Goal: Task Accomplishment & Management: Manage account settings

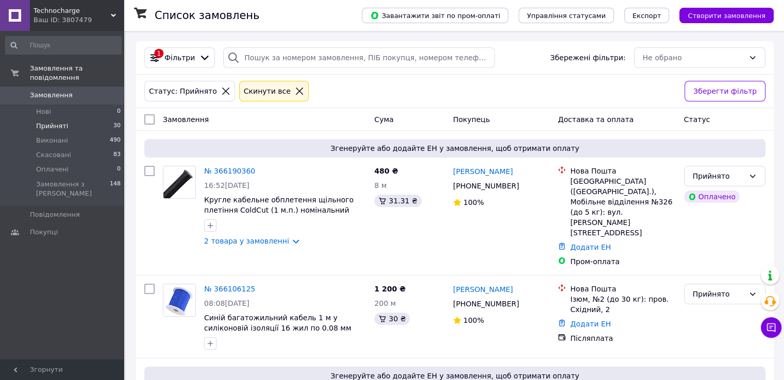
click at [49, 122] on span "Прийняті" at bounding box center [52, 126] width 32 height 9
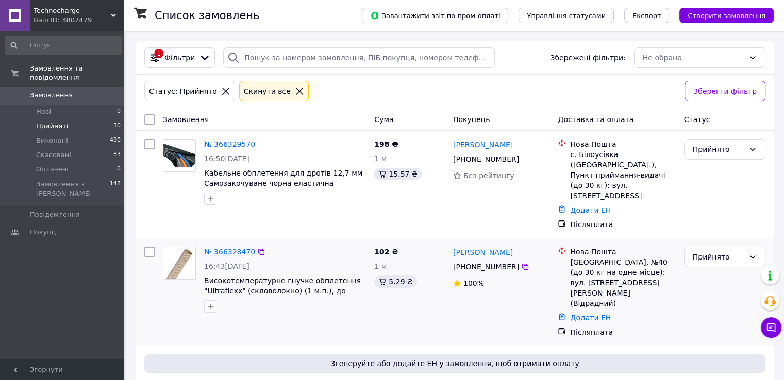
click at [227, 248] on link "№ 366328470" at bounding box center [229, 252] width 51 height 8
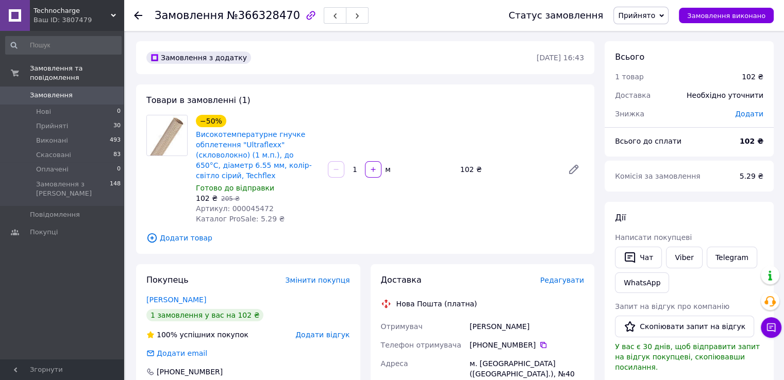
click at [139, 14] on icon at bounding box center [138, 15] width 8 height 8
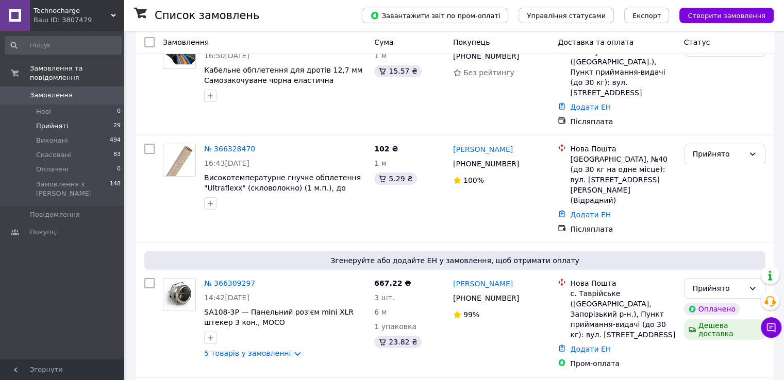
scroll to position [155, 0]
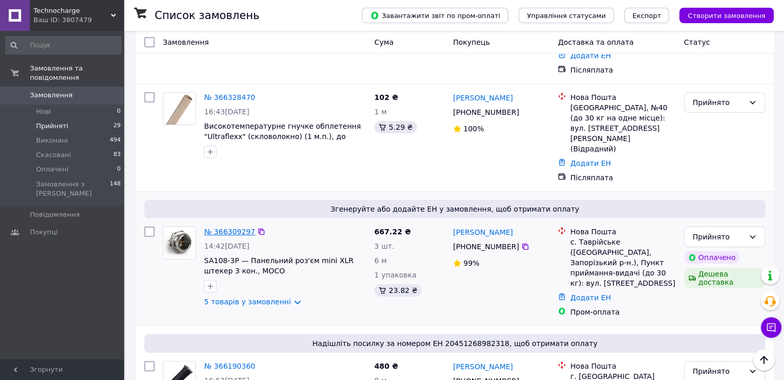
click at [216, 228] on link "№ 366309297" at bounding box center [229, 232] width 51 height 8
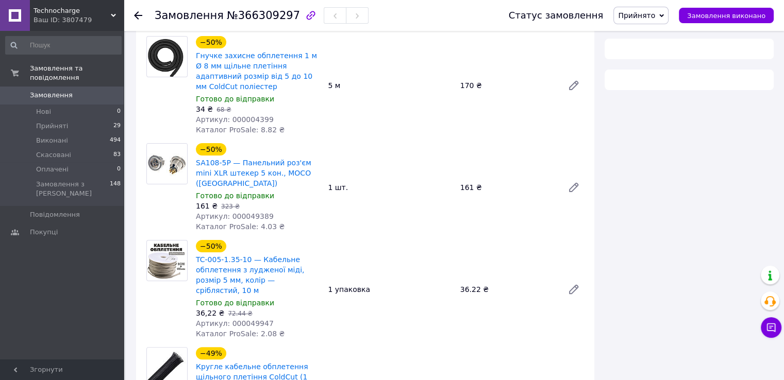
scroll to position [258, 0]
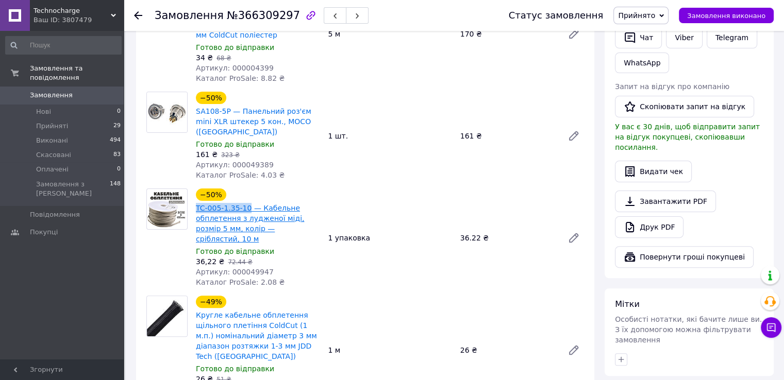
drag, startPoint x: 194, startPoint y: 189, endPoint x: 244, endPoint y: 189, distance: 50.0
click at [244, 202] on div "TC-005-1.35-10 — Кабельне обплетення з лудженої міді, розмір 5 мм, колір — сріб…" at bounding box center [258, 223] width 126 height 43
copy link "TC-005-1.35-10"
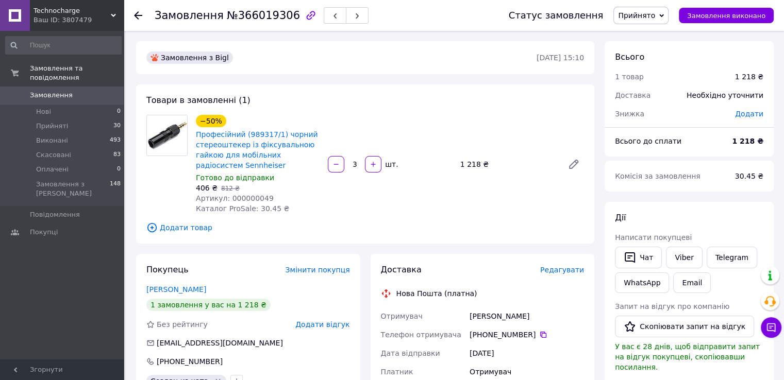
click at [139, 12] on icon at bounding box center [138, 15] width 8 height 8
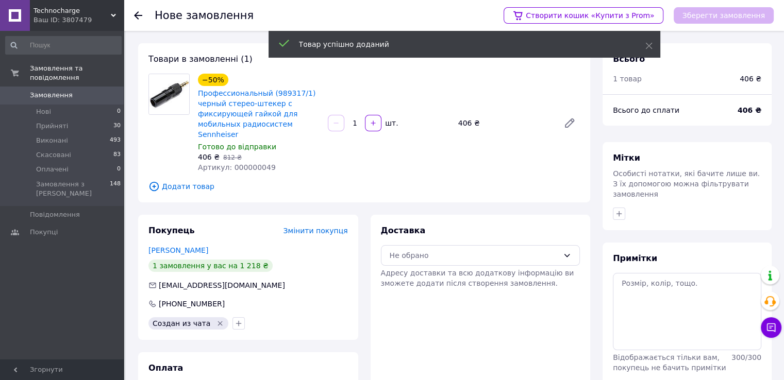
click at [140, 14] on icon at bounding box center [138, 15] width 8 height 8
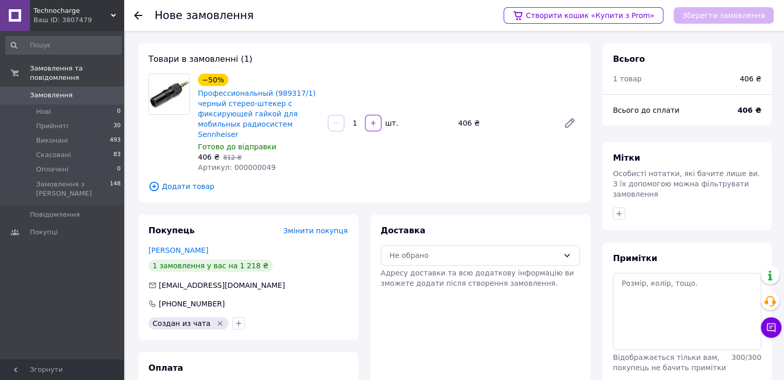
click at [138, 15] on icon at bounding box center [138, 15] width 8 height 8
